Goal: Information Seeking & Learning: Check status

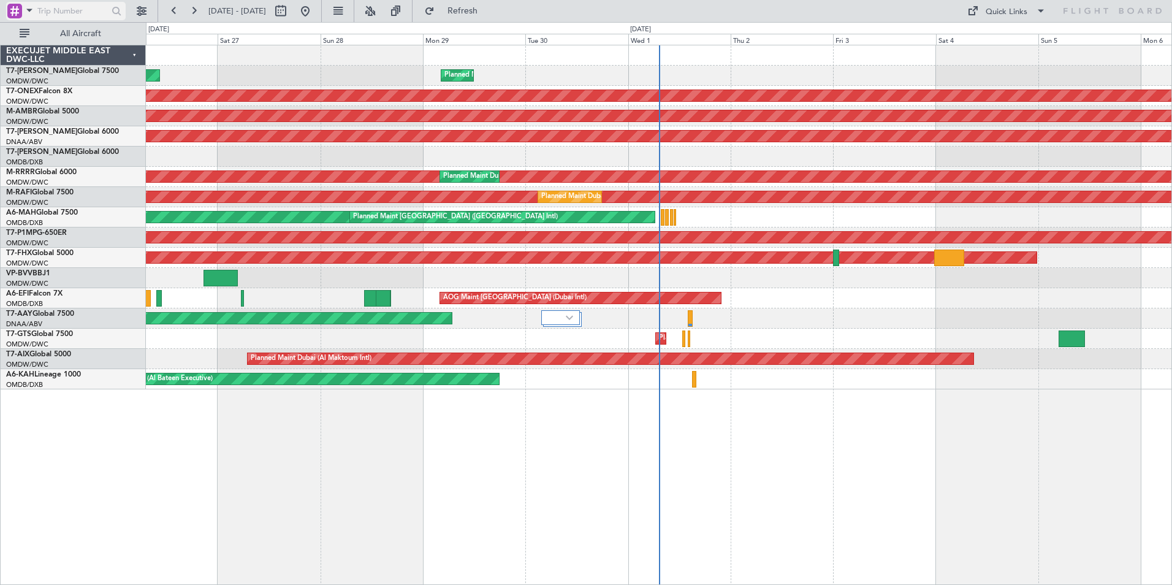
click at [31, 11] on span at bounding box center [29, 9] width 15 height 15
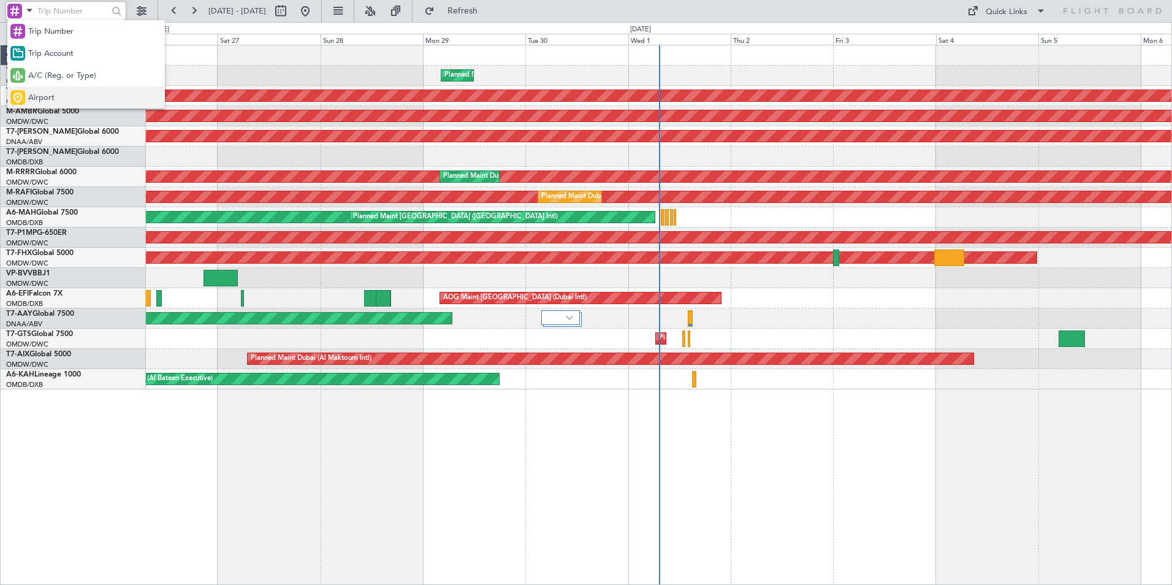
click at [51, 87] on div "Airport" at bounding box center [86, 97] width 158 height 22
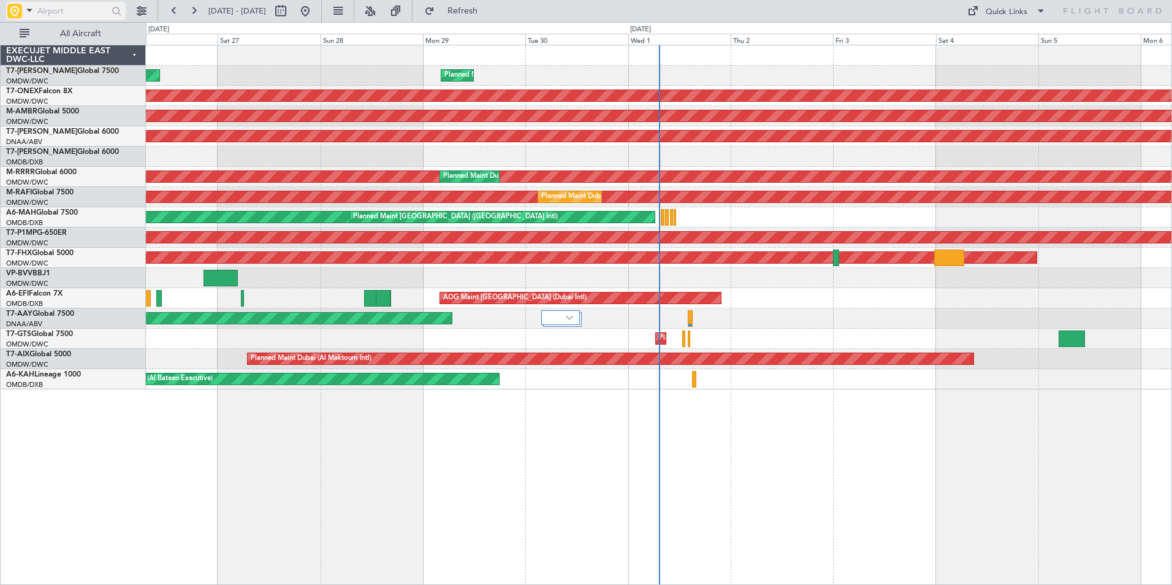
click at [32, 14] on span at bounding box center [29, 9] width 15 height 15
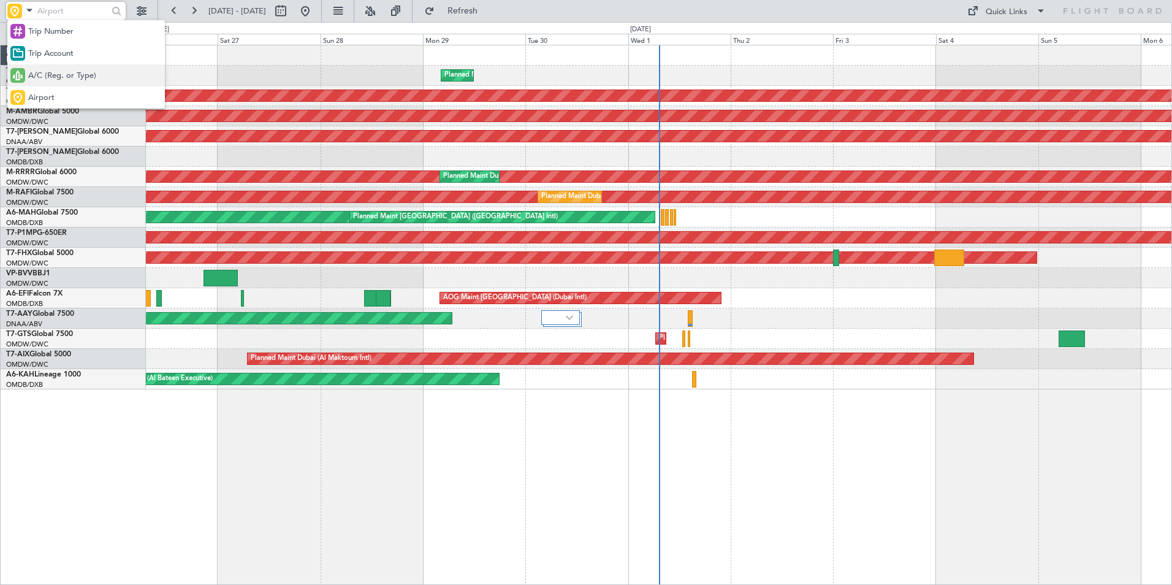
click at [59, 76] on span "A/C (Reg. or Type)" at bounding box center [62, 76] width 68 height 12
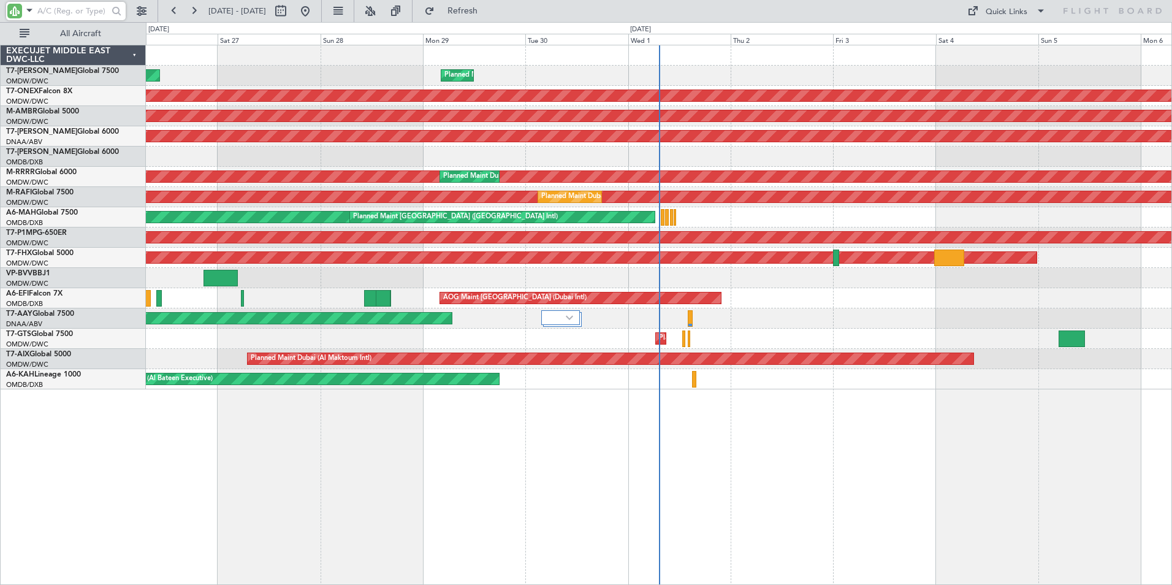
click at [70, 13] on input "text" at bounding box center [72, 11] width 70 height 18
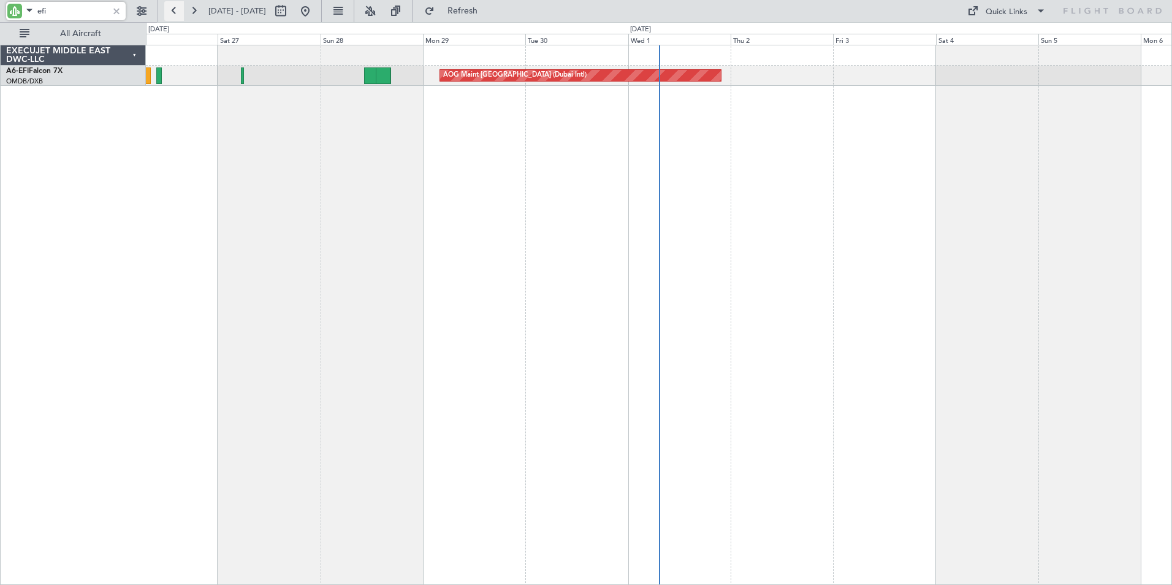
type input "efi"
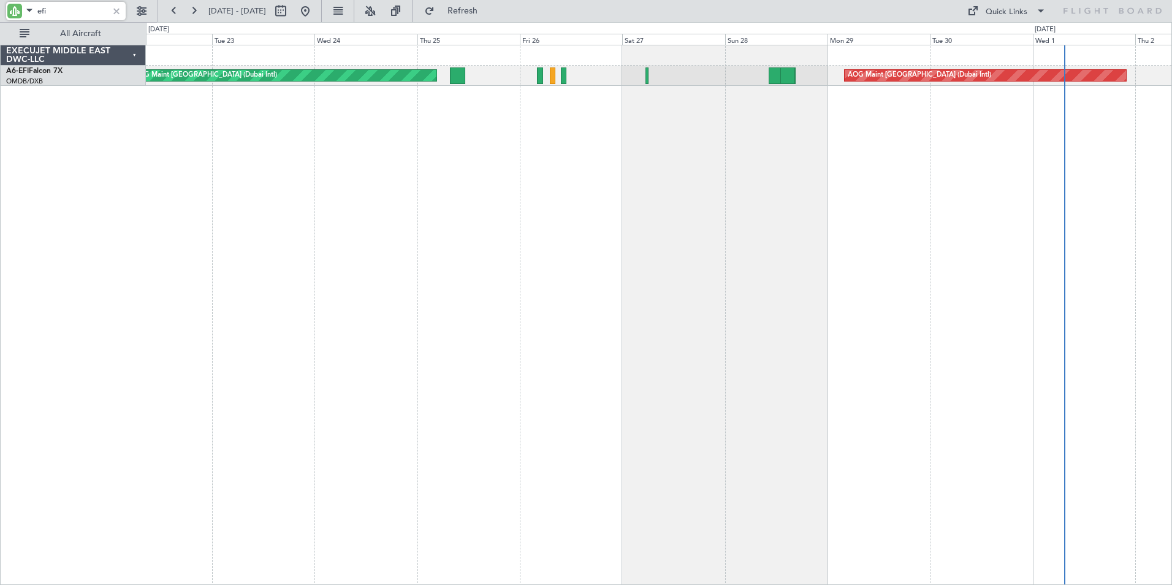
click at [723, 251] on div "AOG Maint [GEOGRAPHIC_DATA] (Dubai Intl) AOG Maint [GEOGRAPHIC_DATA] (Dubai Int…" at bounding box center [659, 315] width 1026 height 540
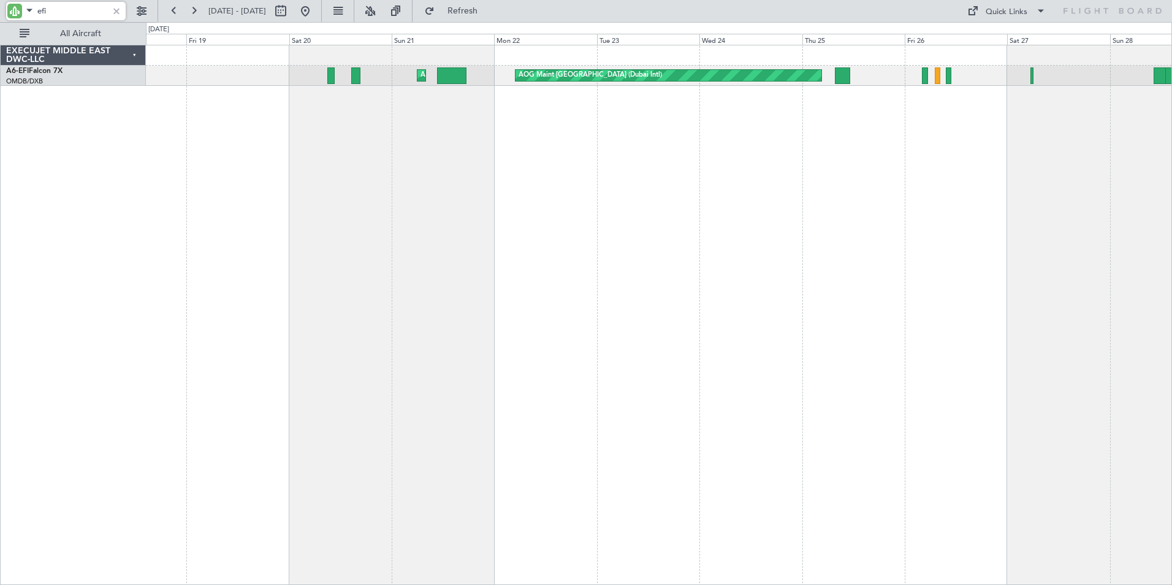
click at [944, 310] on div "AOG Maint [GEOGRAPHIC_DATA] (Dubai Intl) AOG Maint Planned Maint [GEOGRAPHIC_DA…" at bounding box center [659, 315] width 1026 height 540
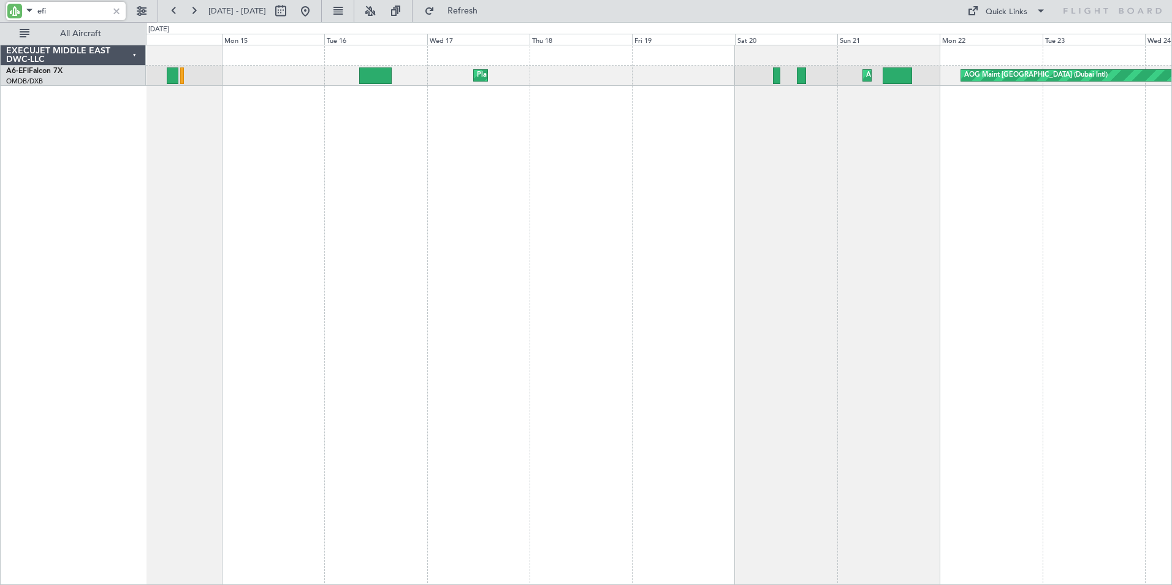
click at [901, 287] on div "AOG Maint [GEOGRAPHIC_DATA] (Dubai Intl) AOG Maint Planned Maint [GEOGRAPHIC_DA…" at bounding box center [659, 315] width 1026 height 540
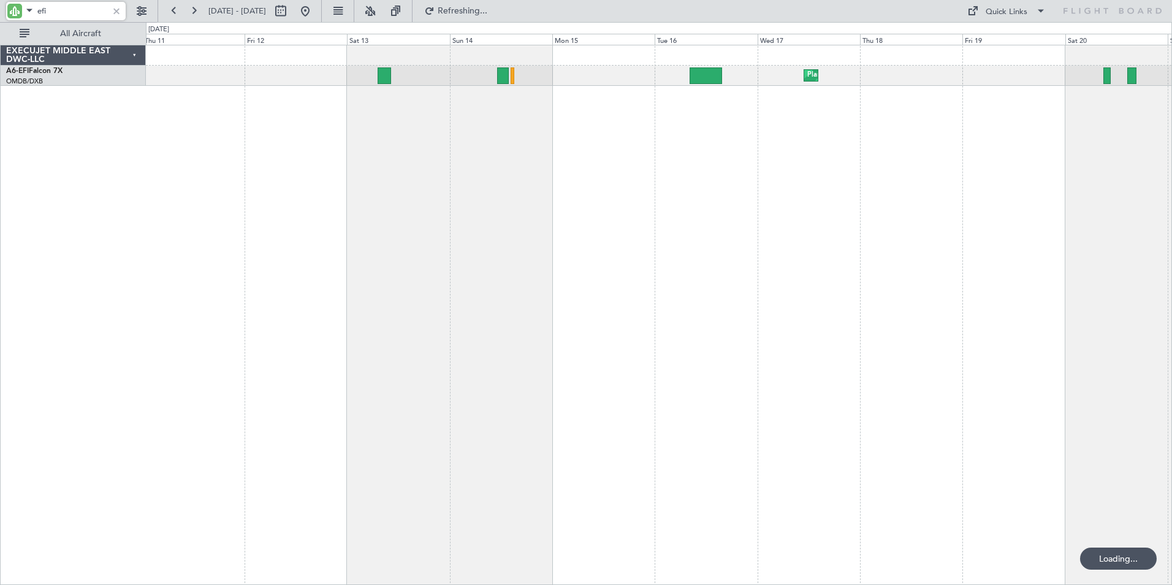
click at [691, 271] on div "Planned Maint [GEOGRAPHIC_DATA] ([GEOGRAPHIC_DATA]) AOG Maint AOG Maint [GEOGRA…" at bounding box center [659, 315] width 1026 height 540
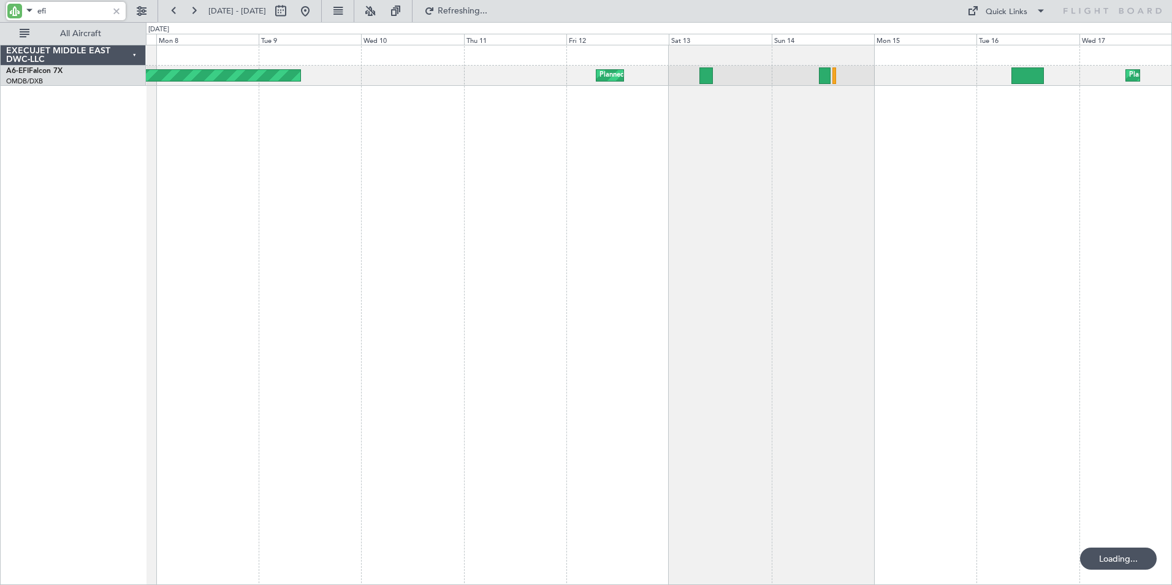
click at [673, 276] on div "Planned Maint [GEOGRAPHIC_DATA] ([GEOGRAPHIC_DATA]) Planned Maint [GEOGRAPHIC_D…" at bounding box center [659, 315] width 1026 height 540
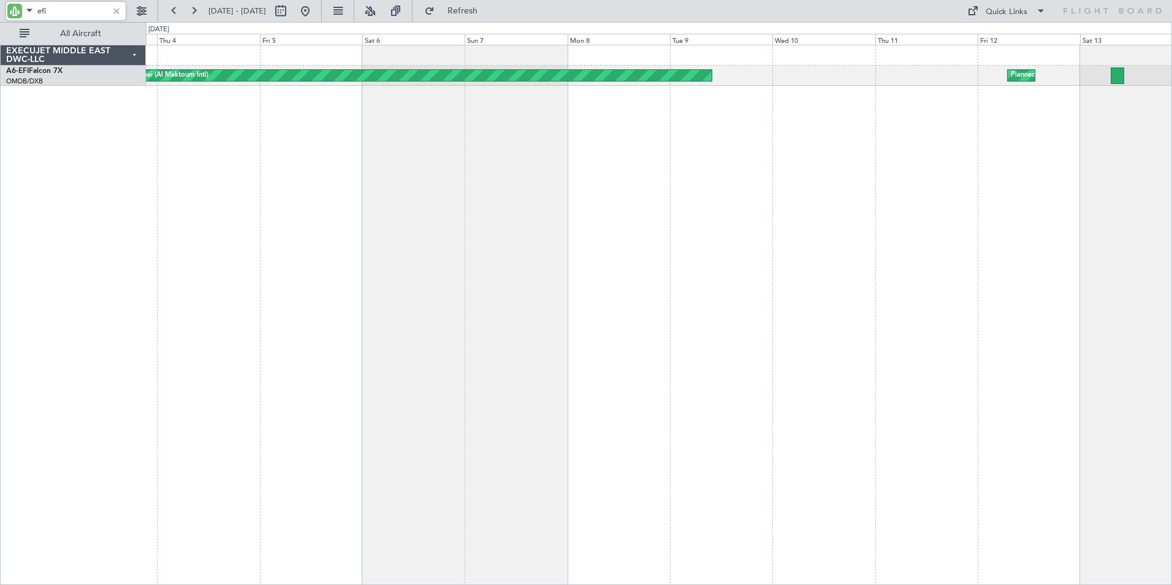
click at [746, 291] on div "Planned Maint Dubai (Al Maktoum Intl) Planned Maint [GEOGRAPHIC_DATA] (Al Makto…" at bounding box center [659, 315] width 1026 height 540
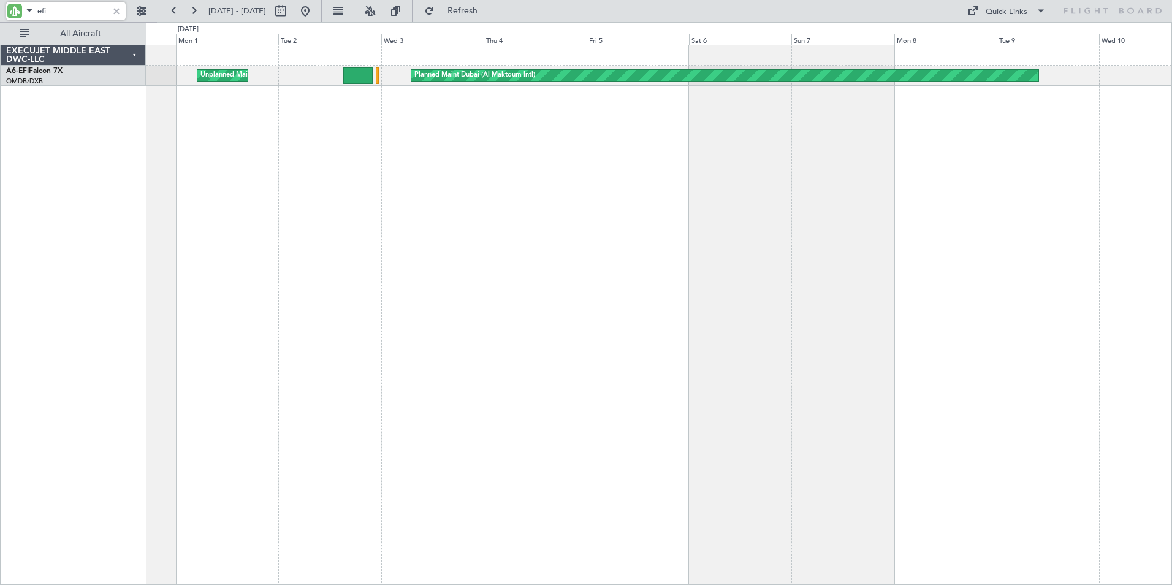
click at [727, 248] on div "Planned Maint Dubai (Al Maktoum Intl) Unplanned Maint [GEOGRAPHIC_DATA] ([GEOGR…" at bounding box center [659, 315] width 1026 height 540
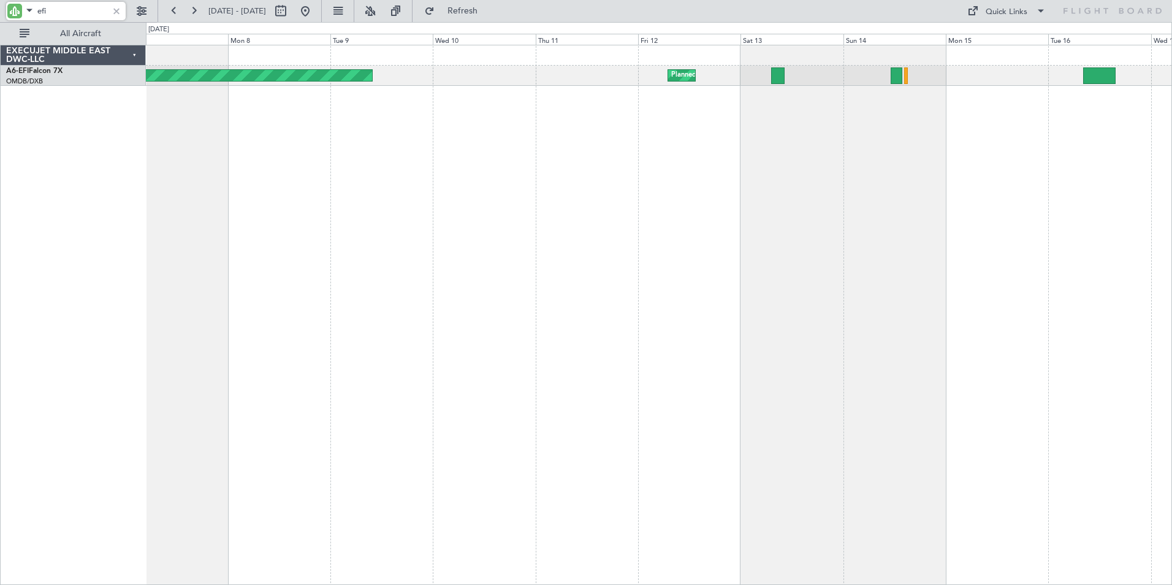
click at [191, 283] on div "Planned Maint Dubai (Al Maktoum Intl) Planned Maint [GEOGRAPHIC_DATA] (Al Makto…" at bounding box center [659, 315] width 1026 height 540
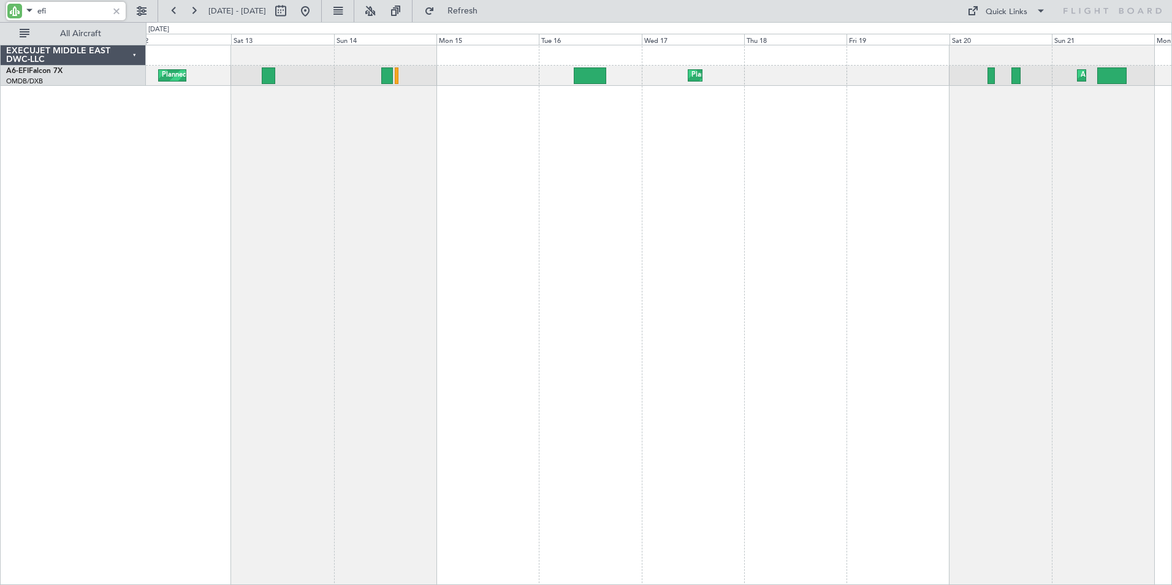
click at [402, 269] on div "Planned Maint Dubai (Al Maktoum Intl) Planned Maint [GEOGRAPHIC_DATA] ([GEOGRAP…" at bounding box center [659, 315] width 1026 height 540
click at [114, 12] on div at bounding box center [116, 10] width 13 height 13
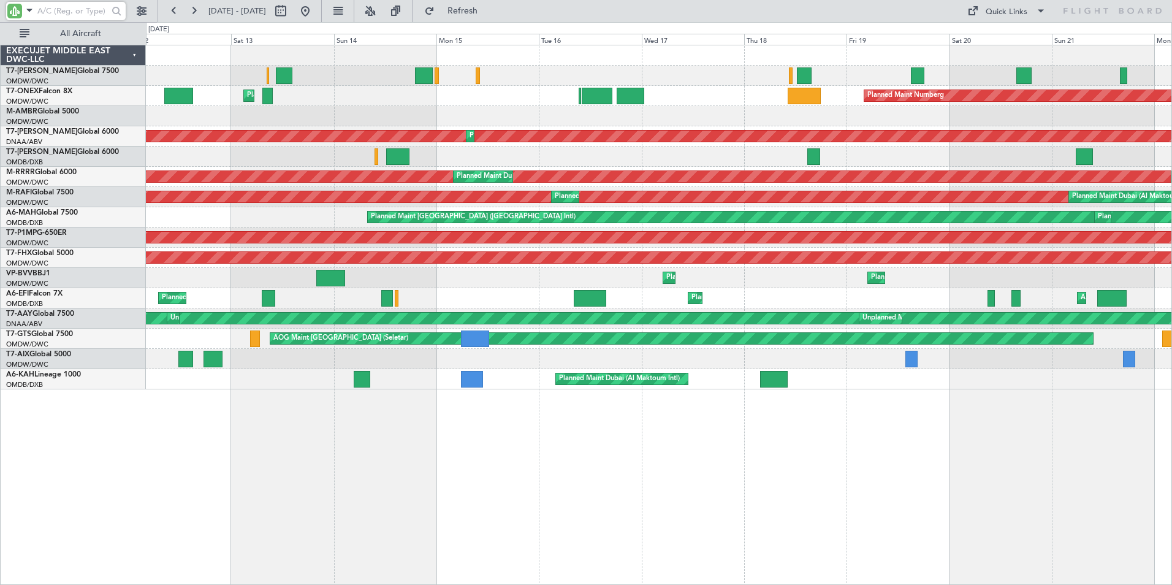
click at [80, 50] on div "EXECUJET MIDDLE EAST DWC-LLC" at bounding box center [73, 55] width 145 height 20
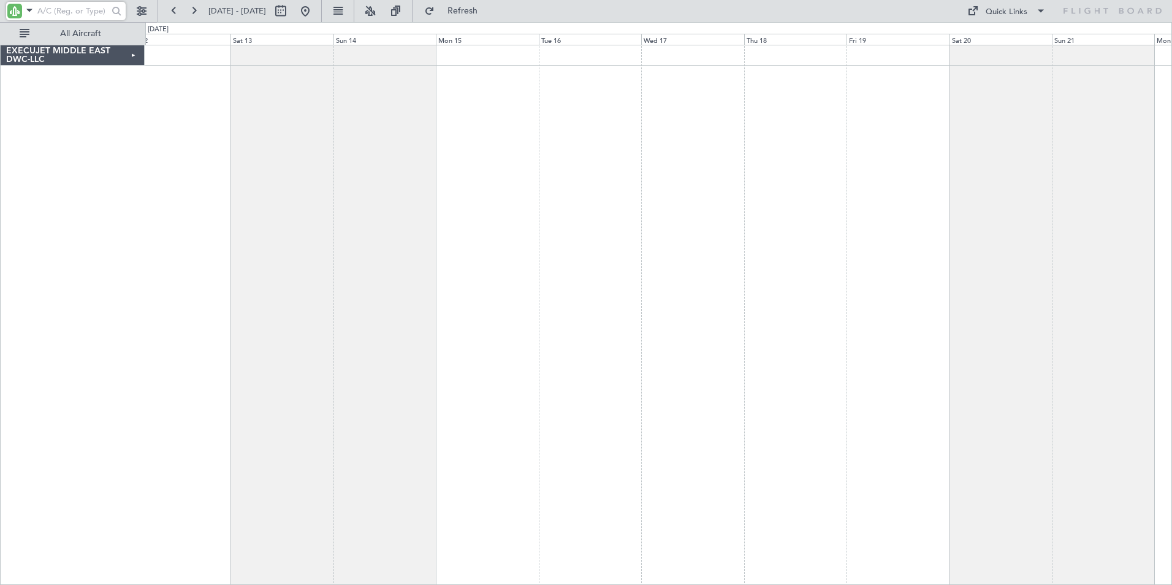
click at [80, 52] on div "EXECUJET MIDDLE EAST DWC-LLC" at bounding box center [73, 55] width 144 height 20
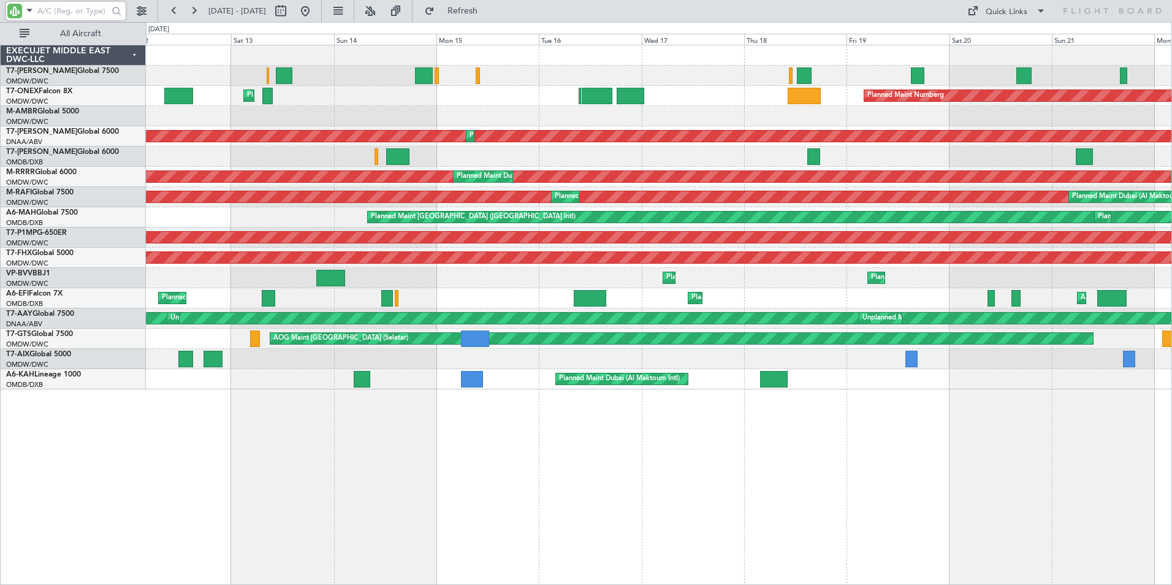
click at [137, 56] on div "EXECUJET MIDDLE EAST DWC-LLC" at bounding box center [73, 55] width 145 height 20
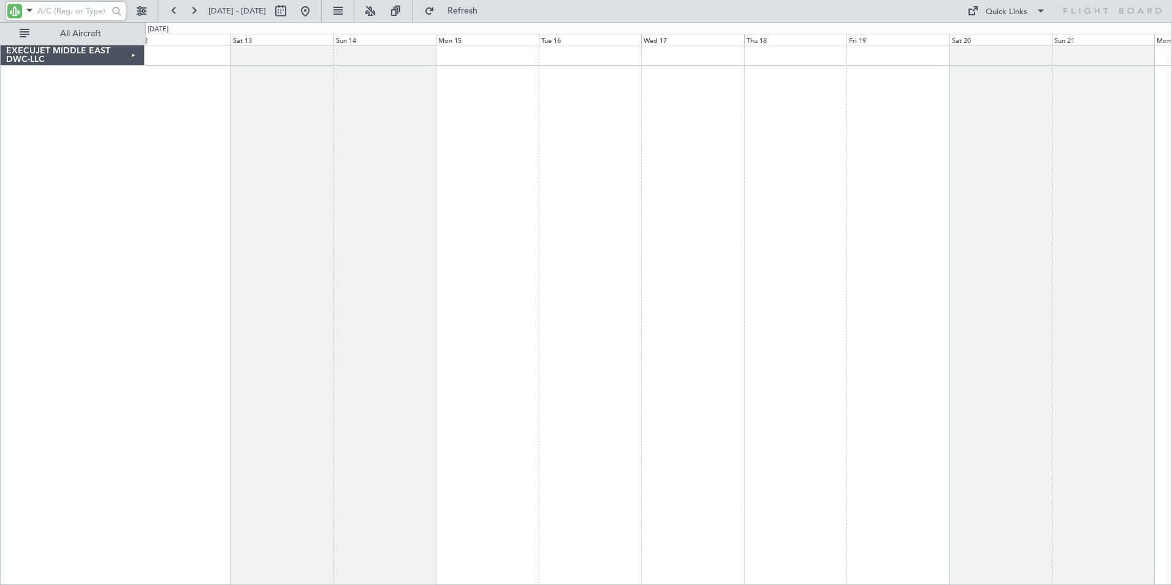
click at [137, 56] on div "EXECUJET MIDDLE EAST DWC-LLC" at bounding box center [73, 55] width 144 height 20
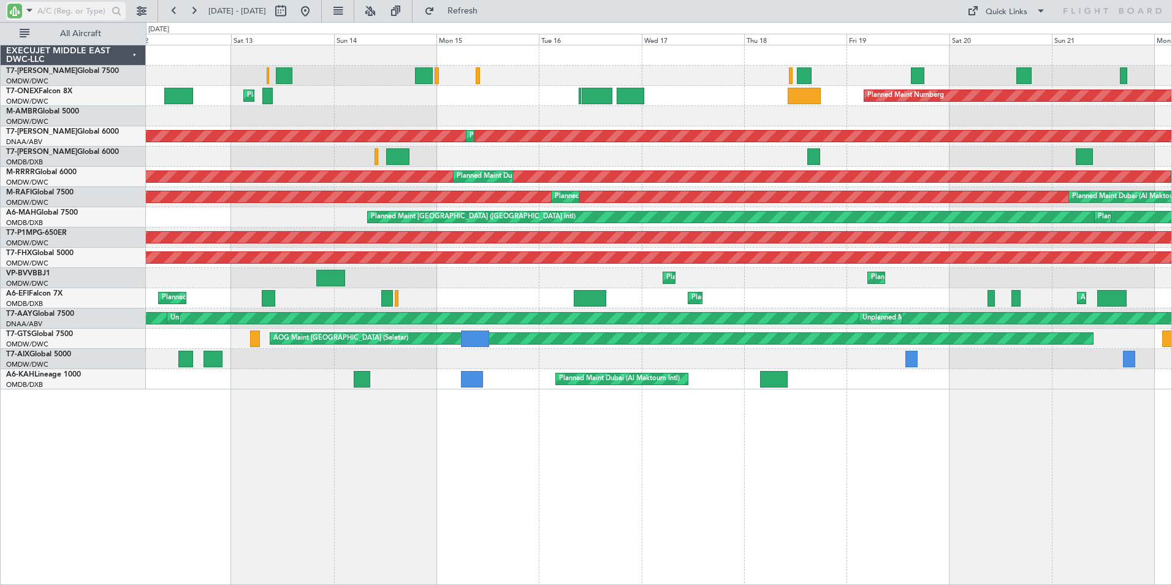
click at [31, 10] on span at bounding box center [29, 9] width 15 height 15
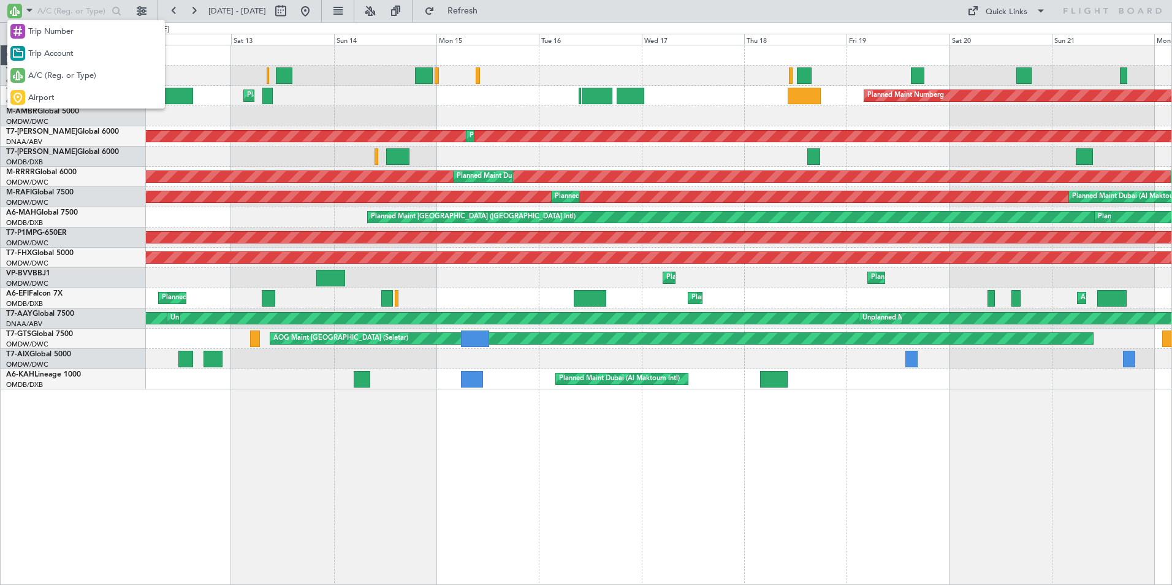
click at [311, 494] on div at bounding box center [586, 292] width 1172 height 585
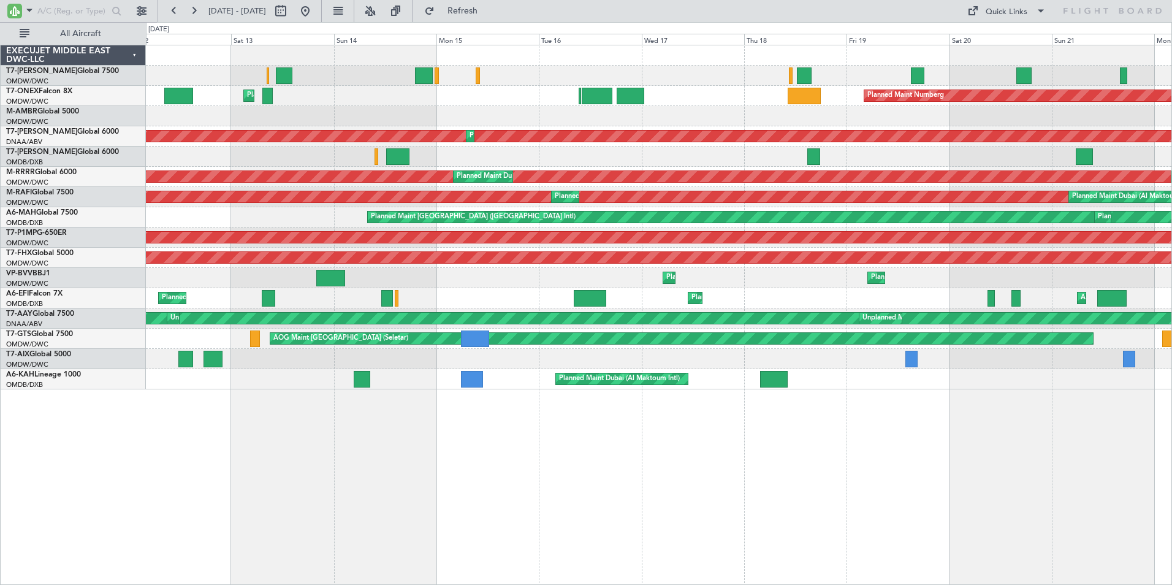
drag, startPoint x: 85, startPoint y: 10, endPoint x: 164, endPoint y: 168, distance: 176.3
click at [85, 10] on input "text" at bounding box center [72, 11] width 70 height 18
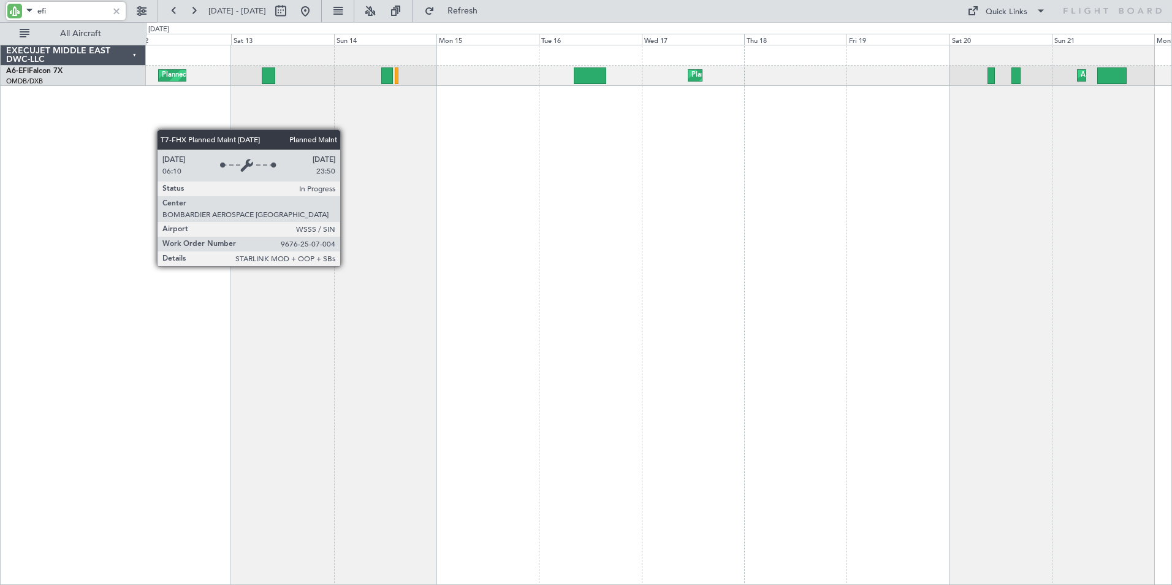
type input "efi"
